Goal: Find specific page/section: Find specific page/section

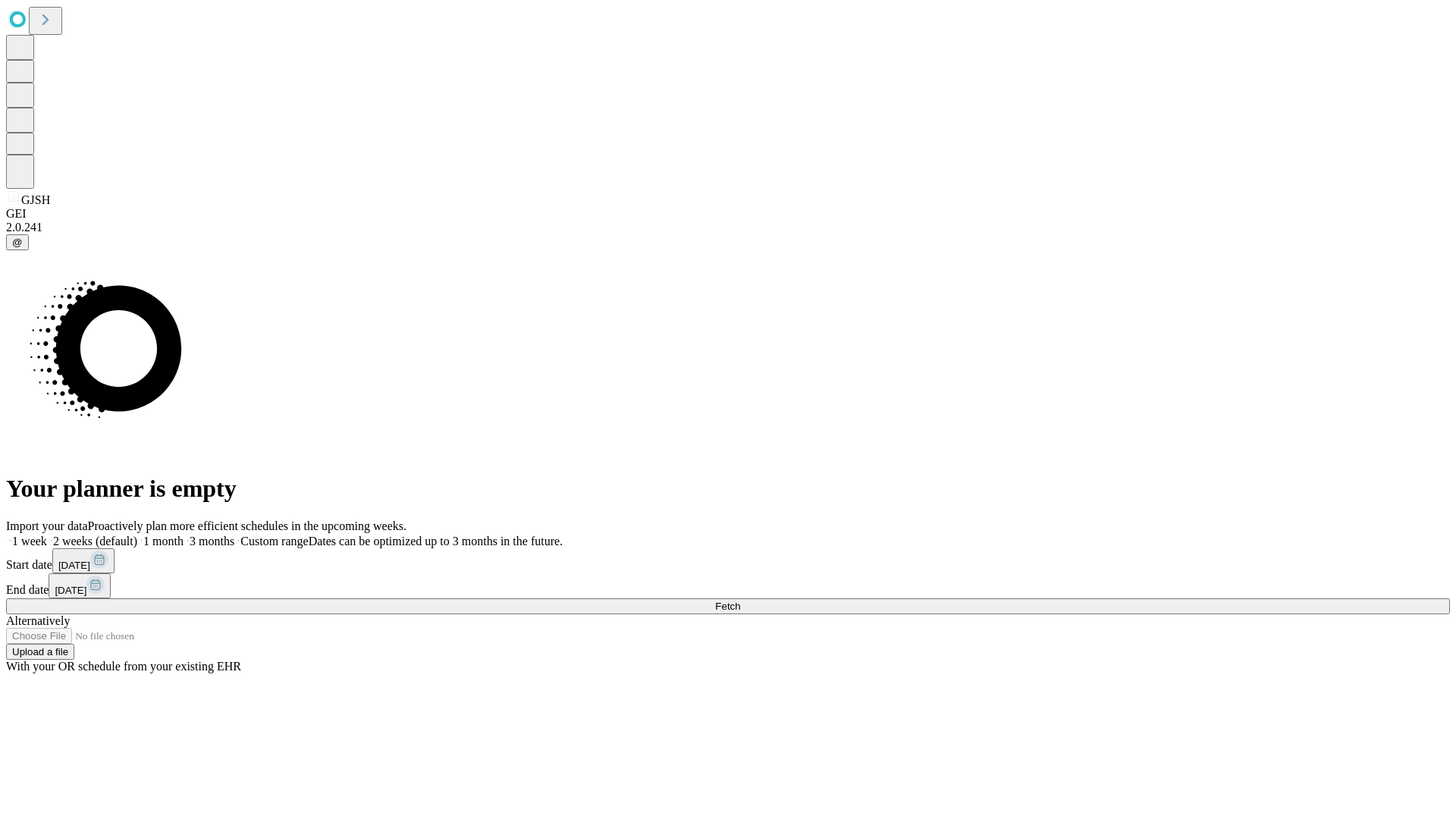
click at [740, 601] on span "Fetch" at bounding box center [728, 606] width 25 height 11
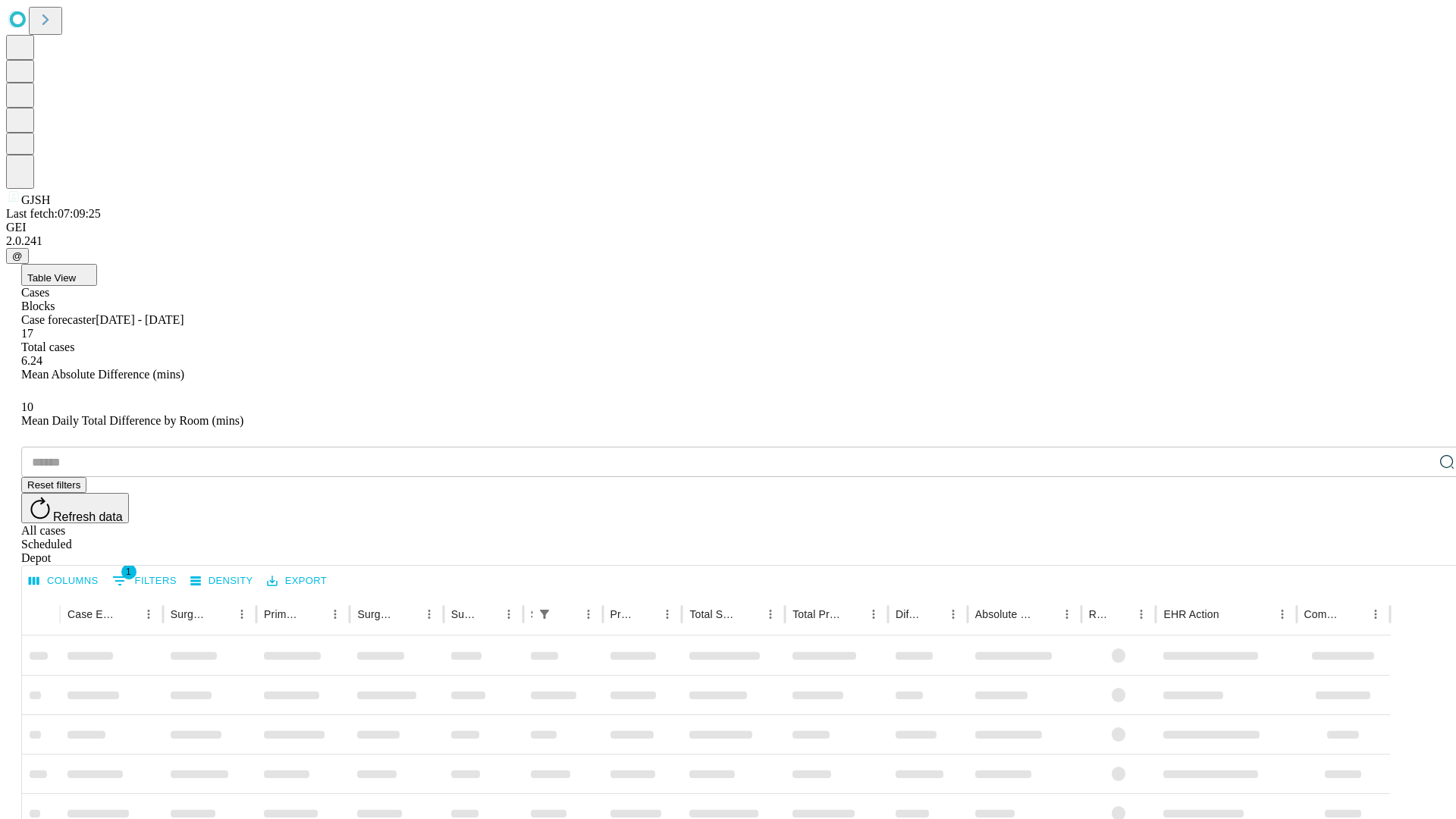
click at [1417, 551] on div "Depot" at bounding box center [743, 557] width 1443 height 13
